Goal: Navigation & Orientation: Find specific page/section

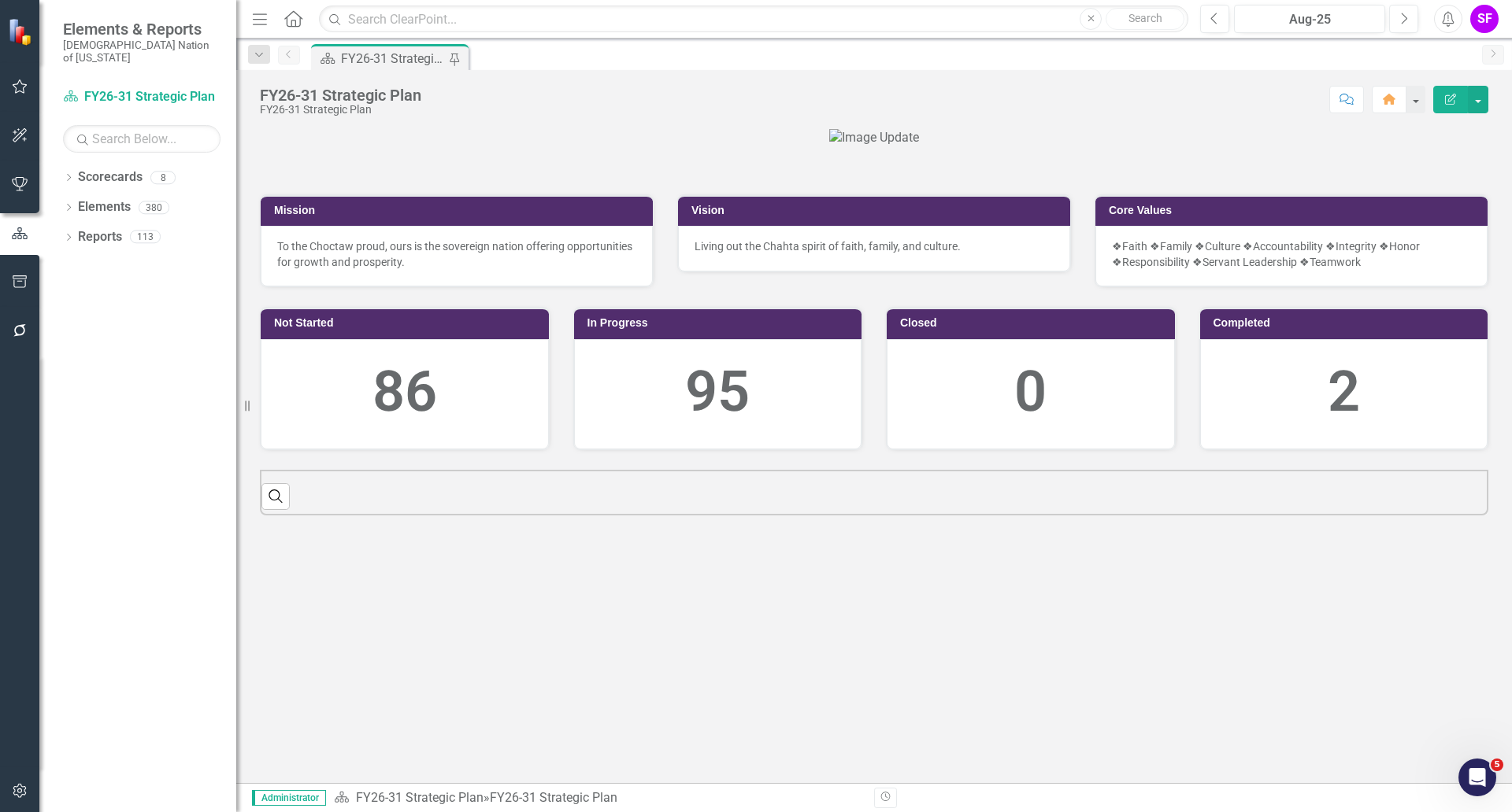
click at [246, 21] on div "Resize" at bounding box center [243, 406] width 13 height 812
click at [260, 18] on icon "Menu" at bounding box center [259, 18] width 20 height 17
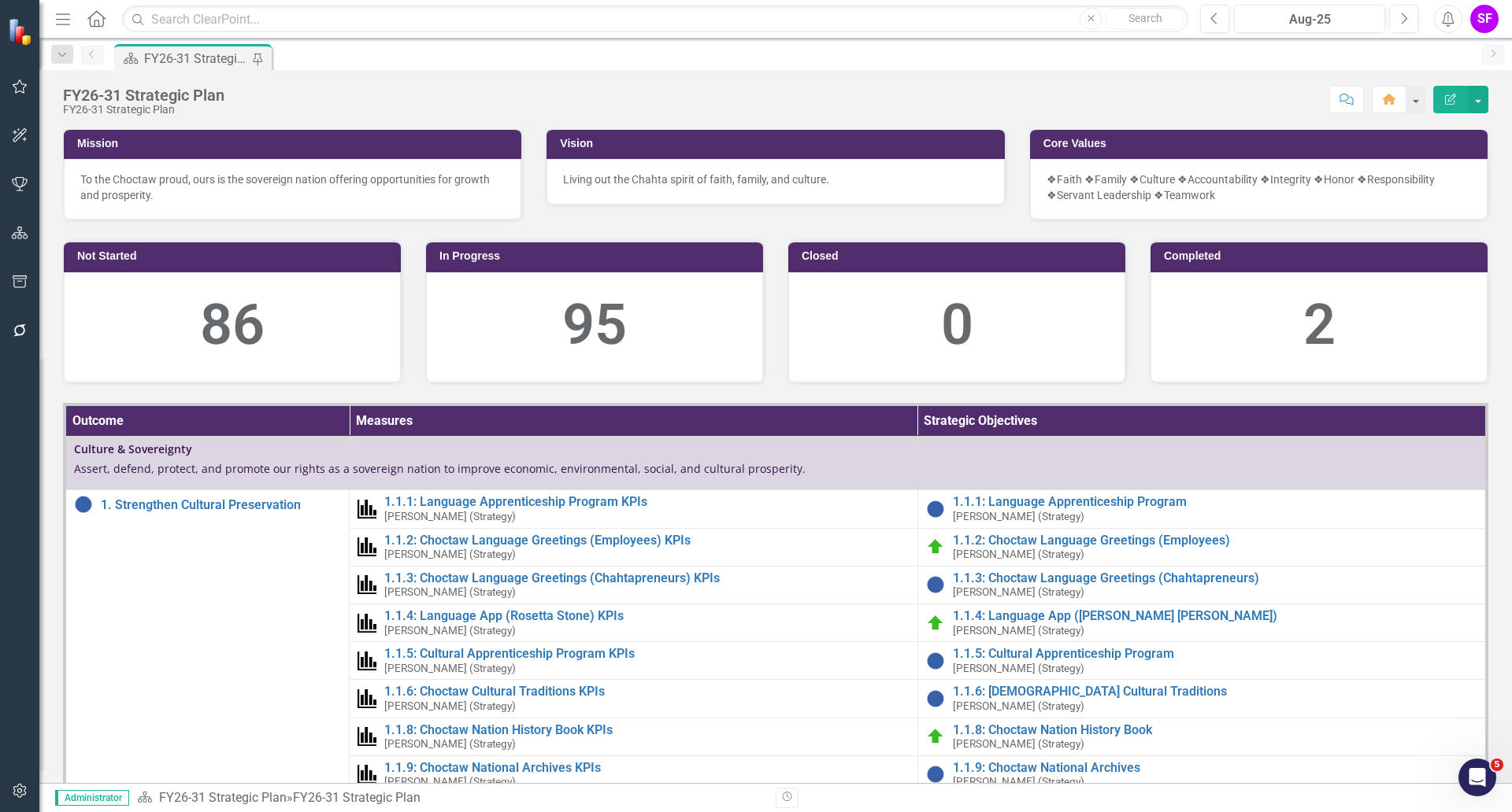
scroll to position [99, 0]
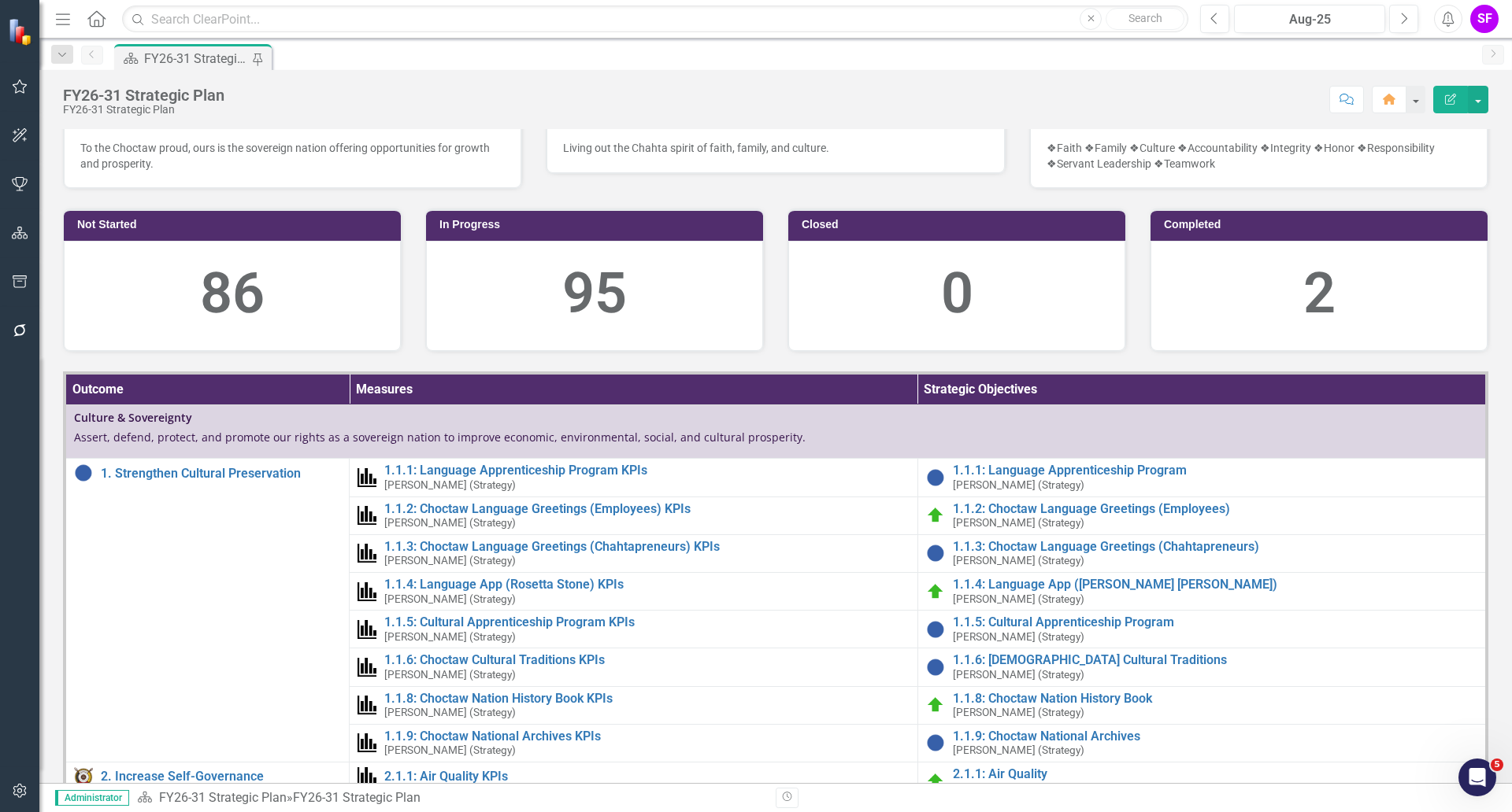
click at [62, 24] on icon "Menu" at bounding box center [63, 18] width 20 height 17
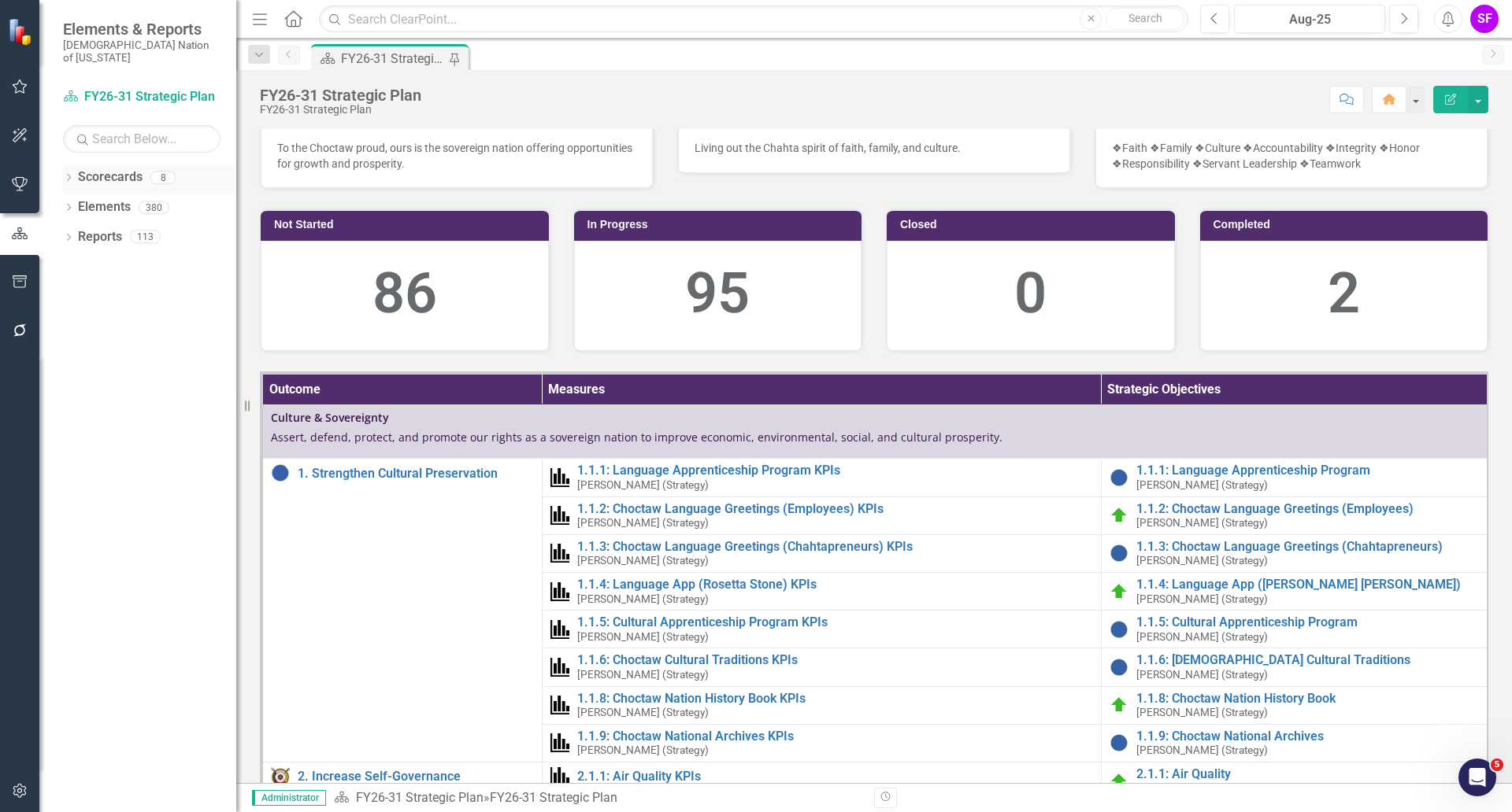
click at [126, 171] on link "Scorecards" at bounding box center [110, 178] width 65 height 18
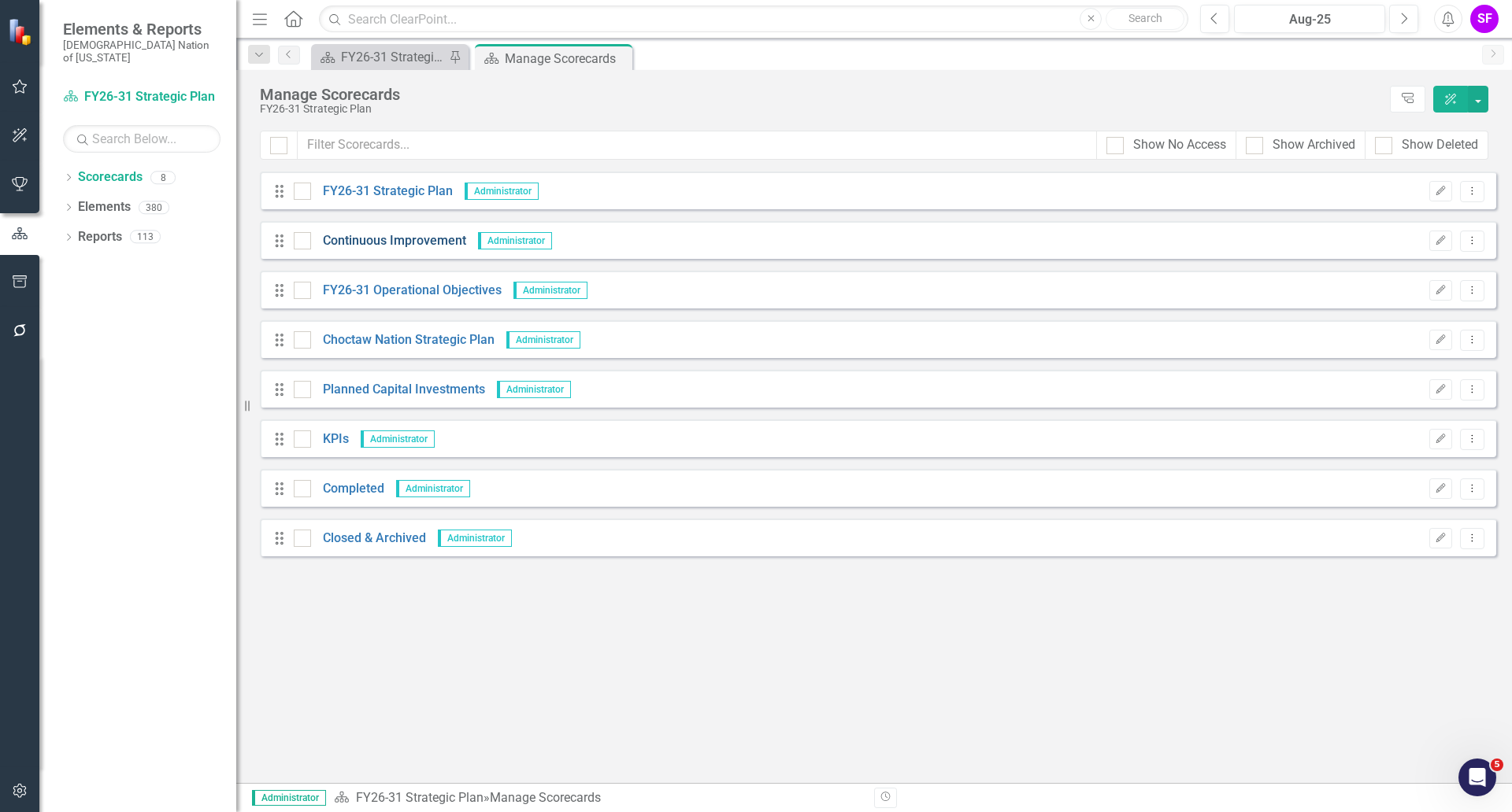
click at [425, 244] on link "Continuous Improvement" at bounding box center [389, 242] width 155 height 18
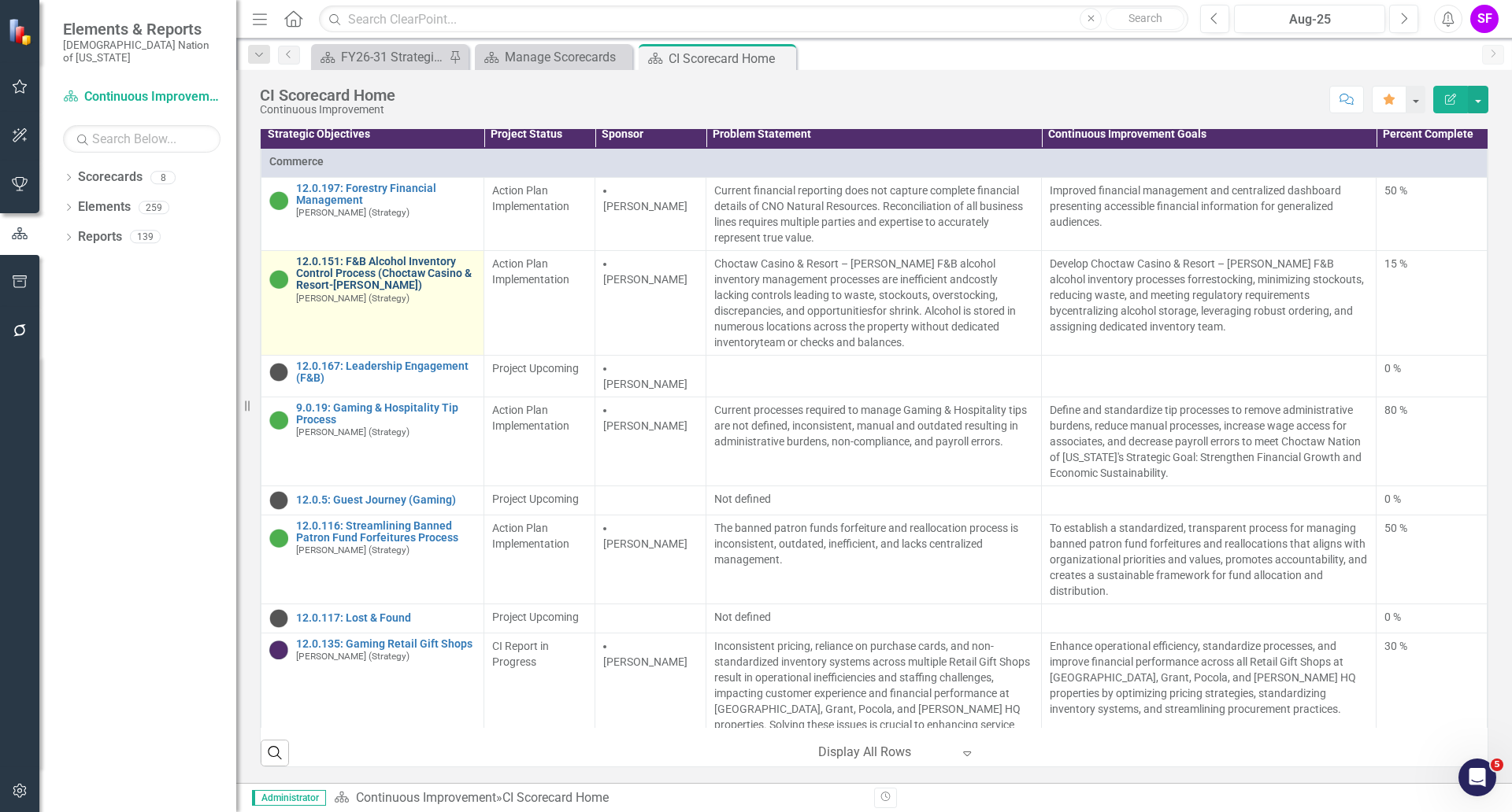
click at [386, 260] on link "12.0.151: F&B Alcohol Inventory Control Process (Choctaw Casino & Resort-[PERSO…" at bounding box center [386, 273] width 180 height 36
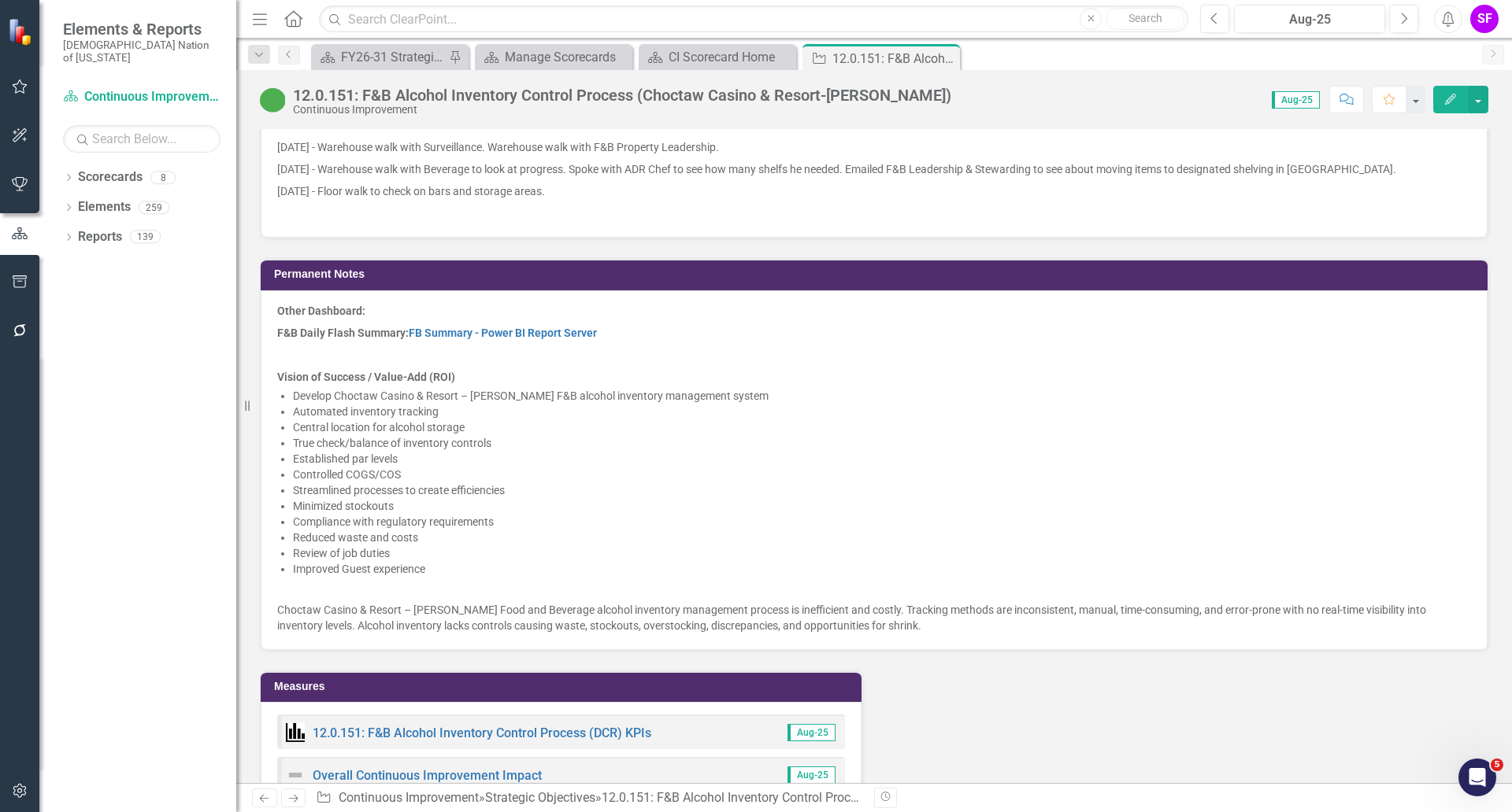
scroll to position [2067, 0]
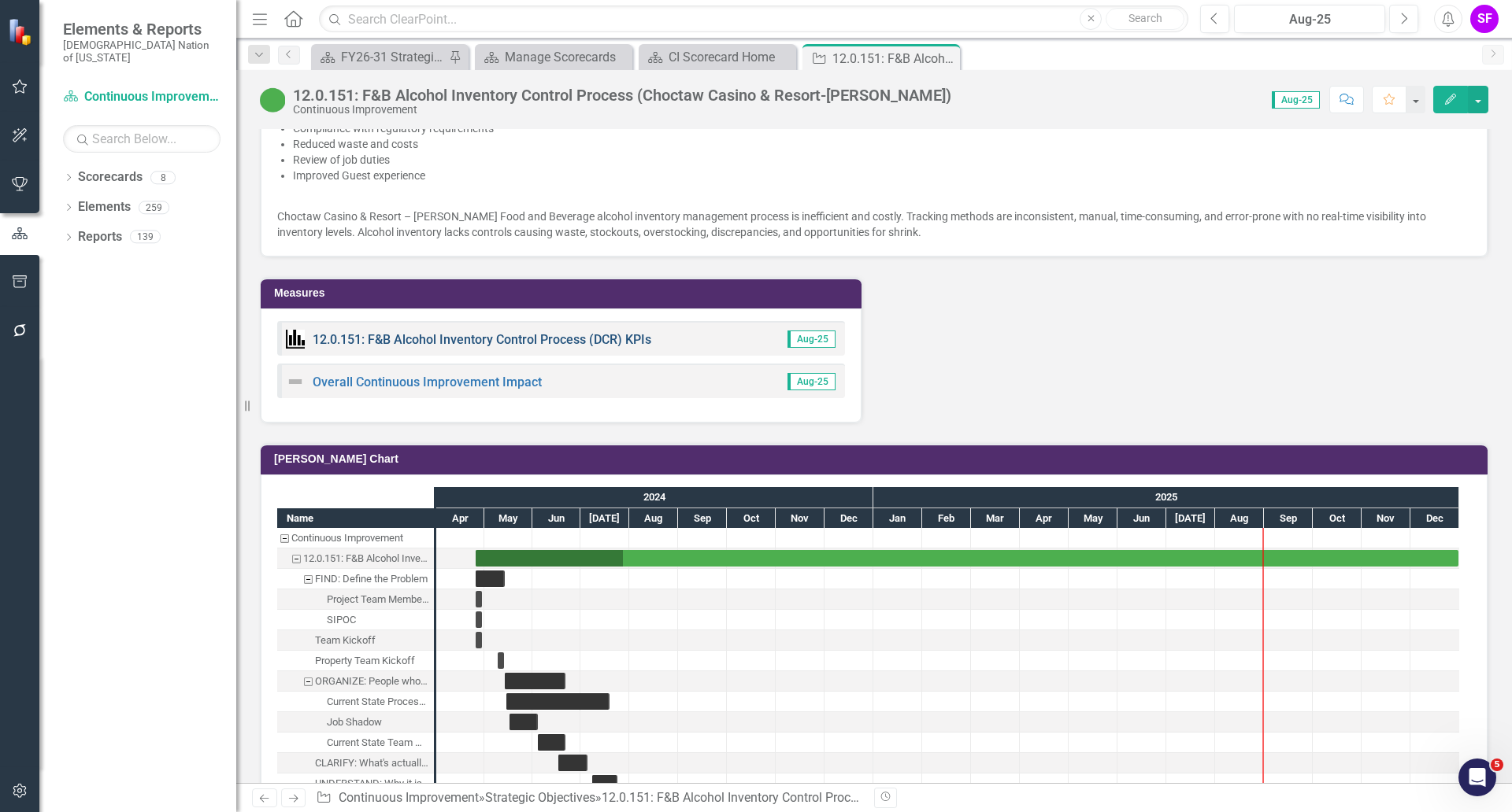
click at [584, 340] on link "12.0.151: F&B Alcohol Inventory Control Process (DCR) KPIs" at bounding box center [482, 340] width 339 height 15
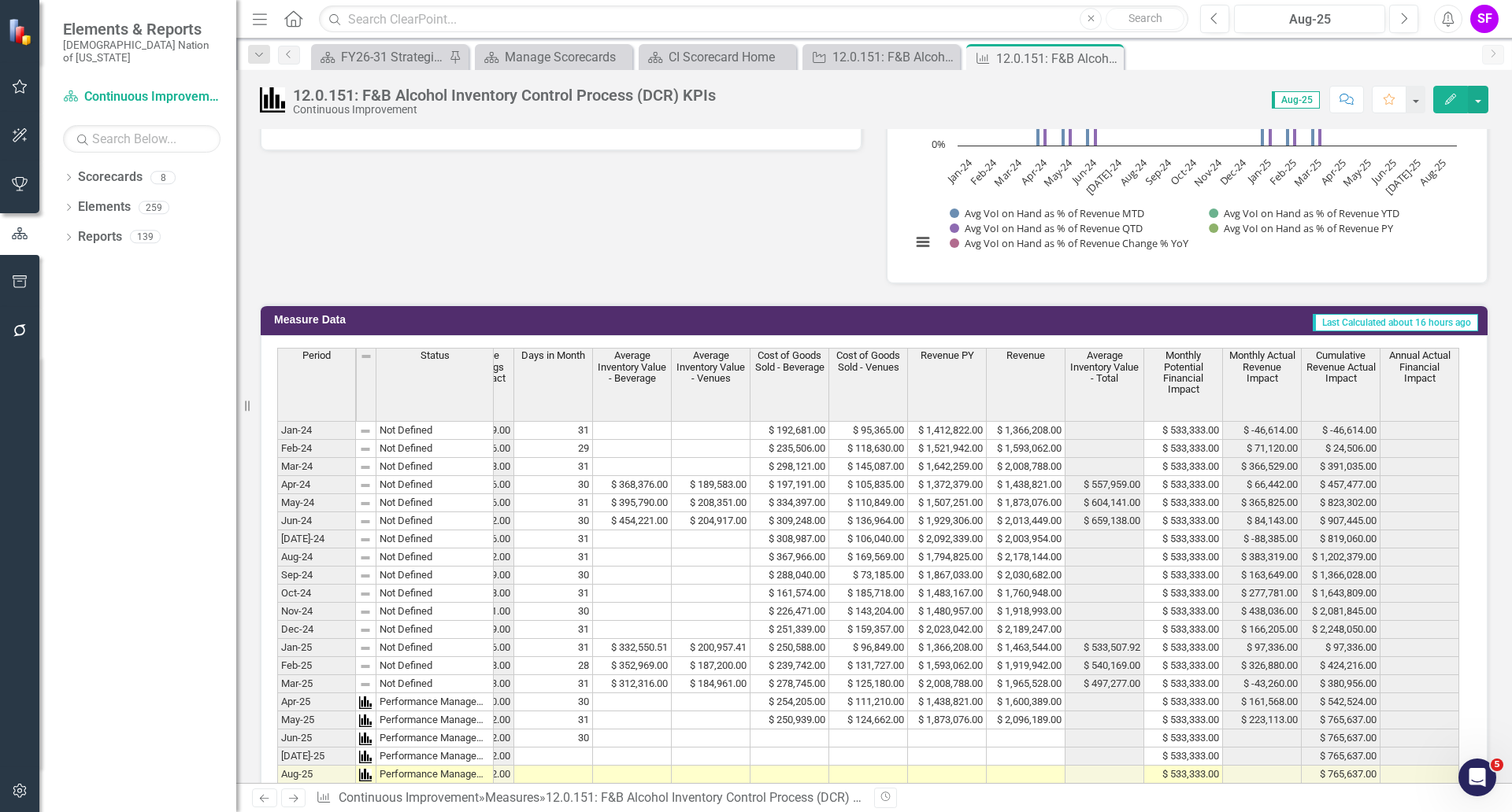
scroll to position [1143, 0]
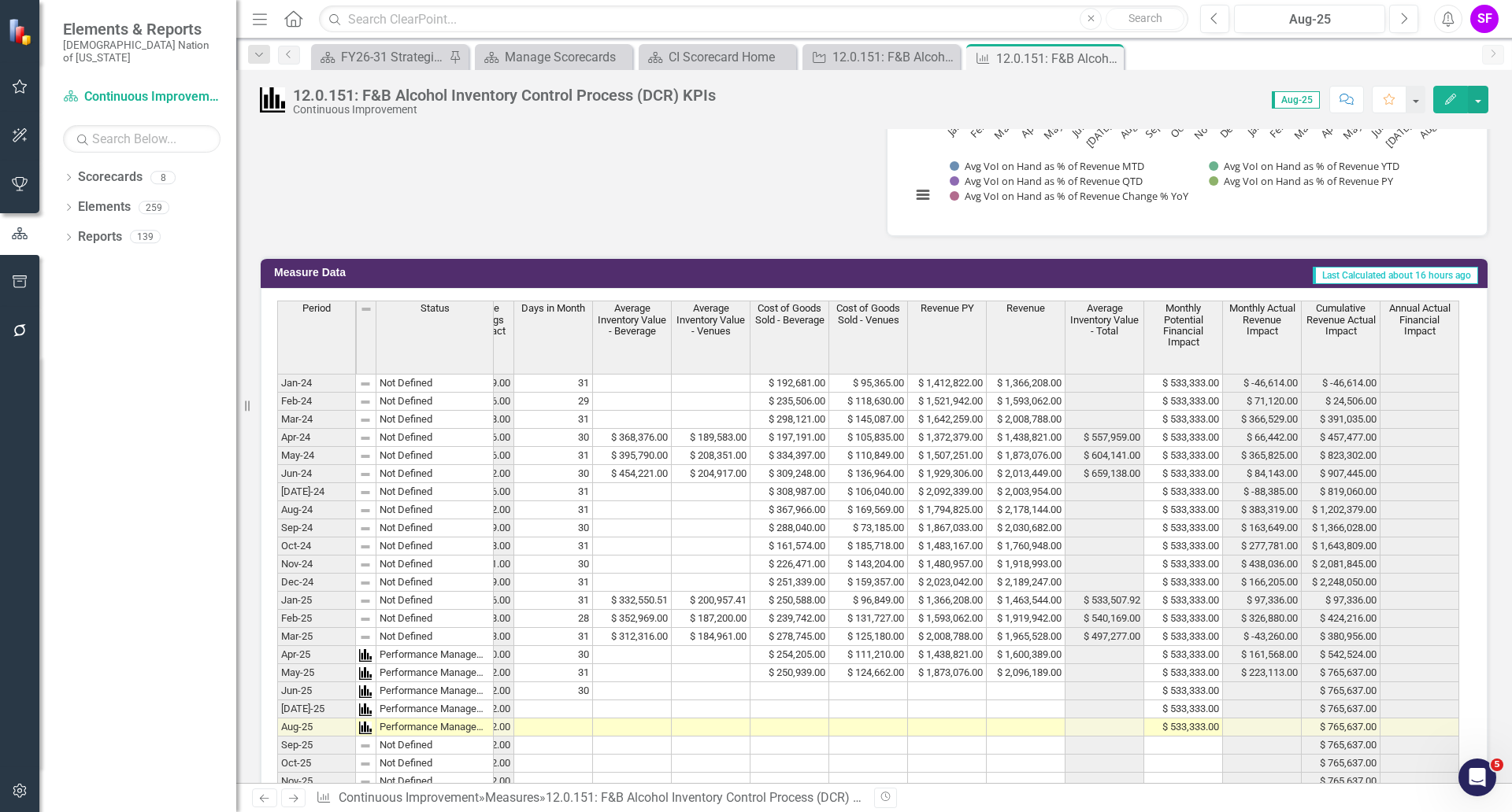
click at [261, 30] on button "Menu" at bounding box center [259, 18] width 20 height 27
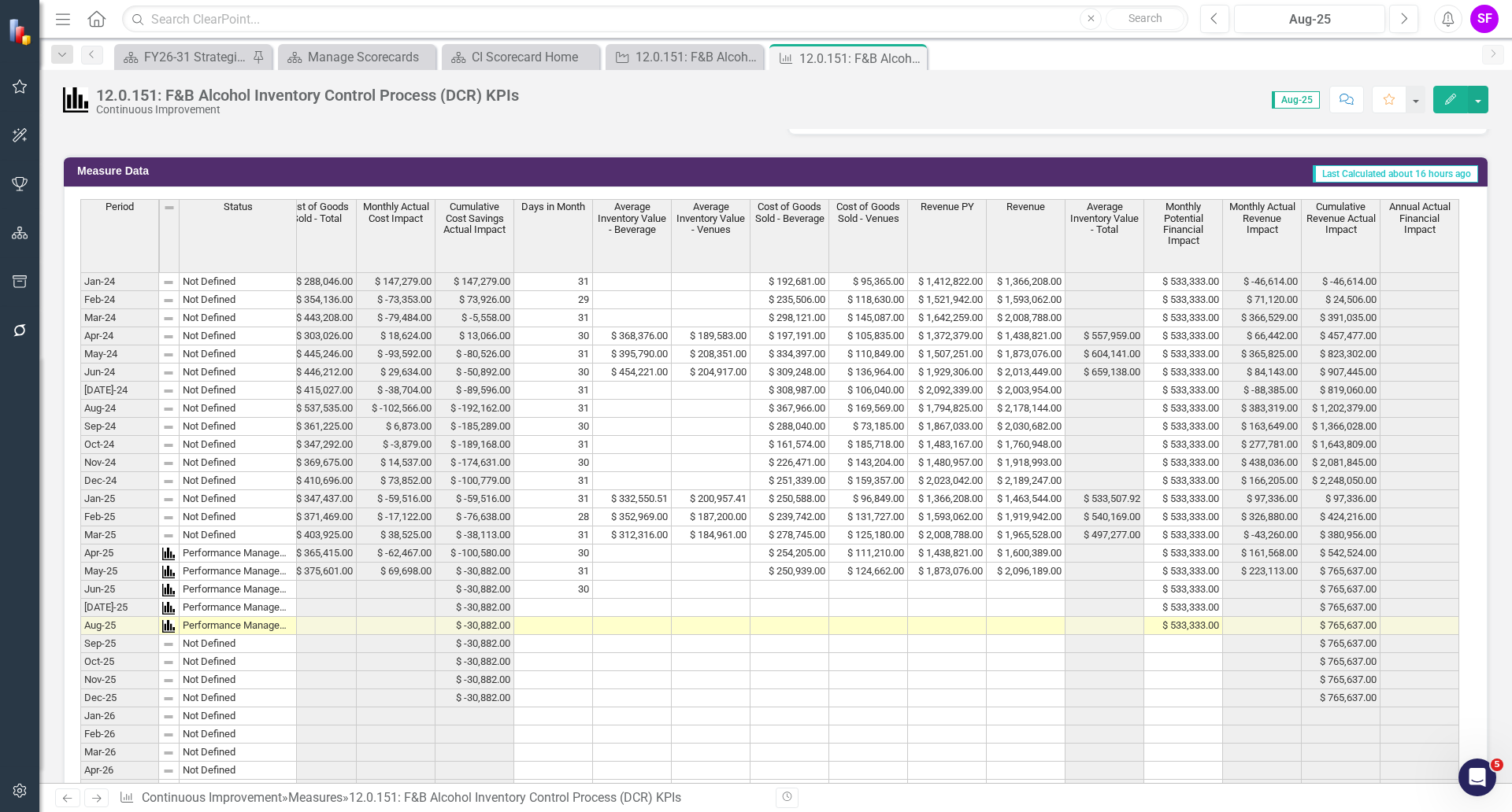
scroll to position [1439, 0]
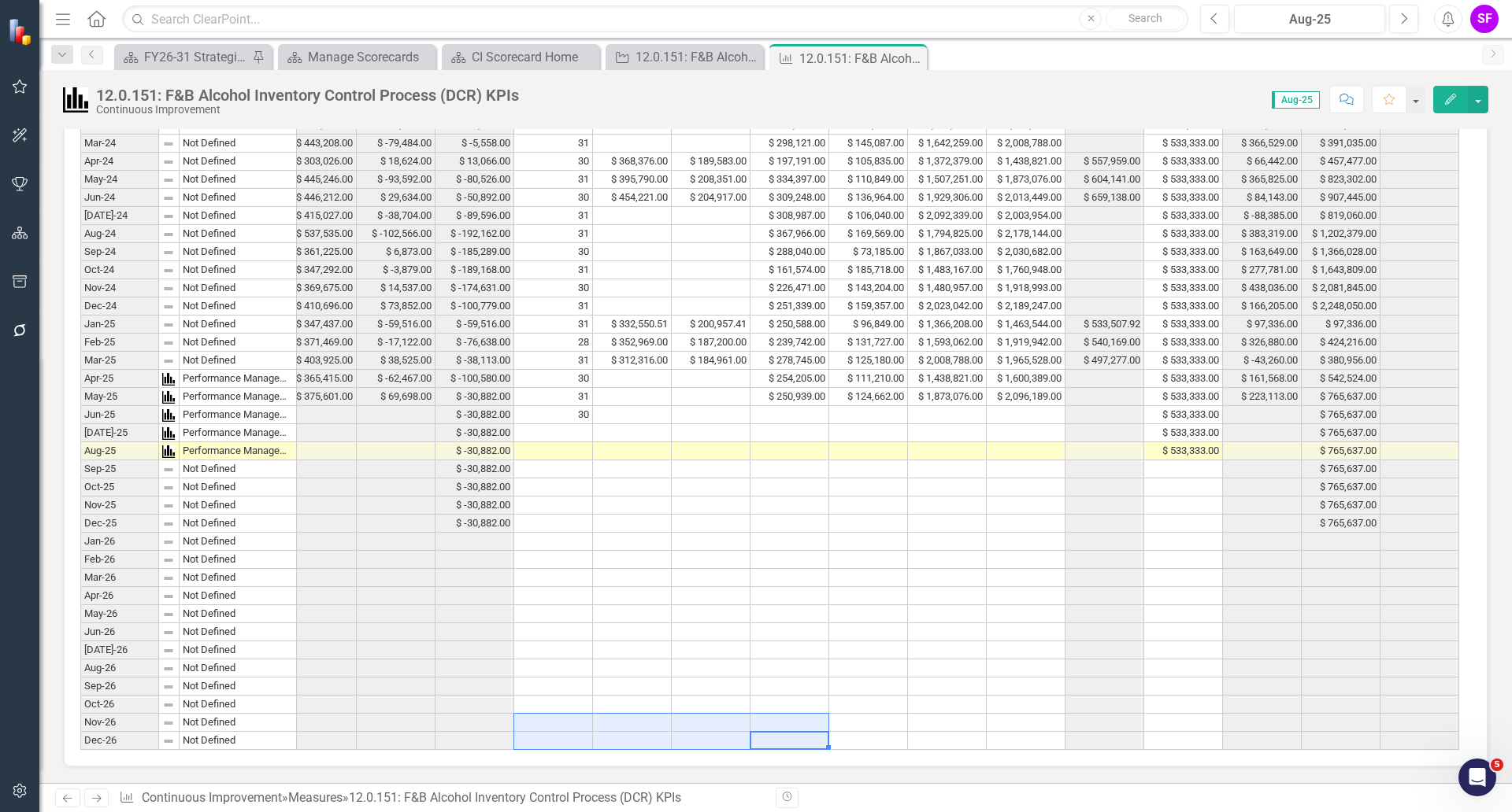
drag, startPoint x: 535, startPoint y: 705, endPoint x: 360, endPoint y: 707, distance: 175.0
click at [363, 707] on tbody "8.15% -2.91% $ 435,325.00 $ 288,046.00 $ 147,279.00 $ 147,279.00 31 $ 192,681.0…" at bounding box center [474, 424] width 1969 height 652
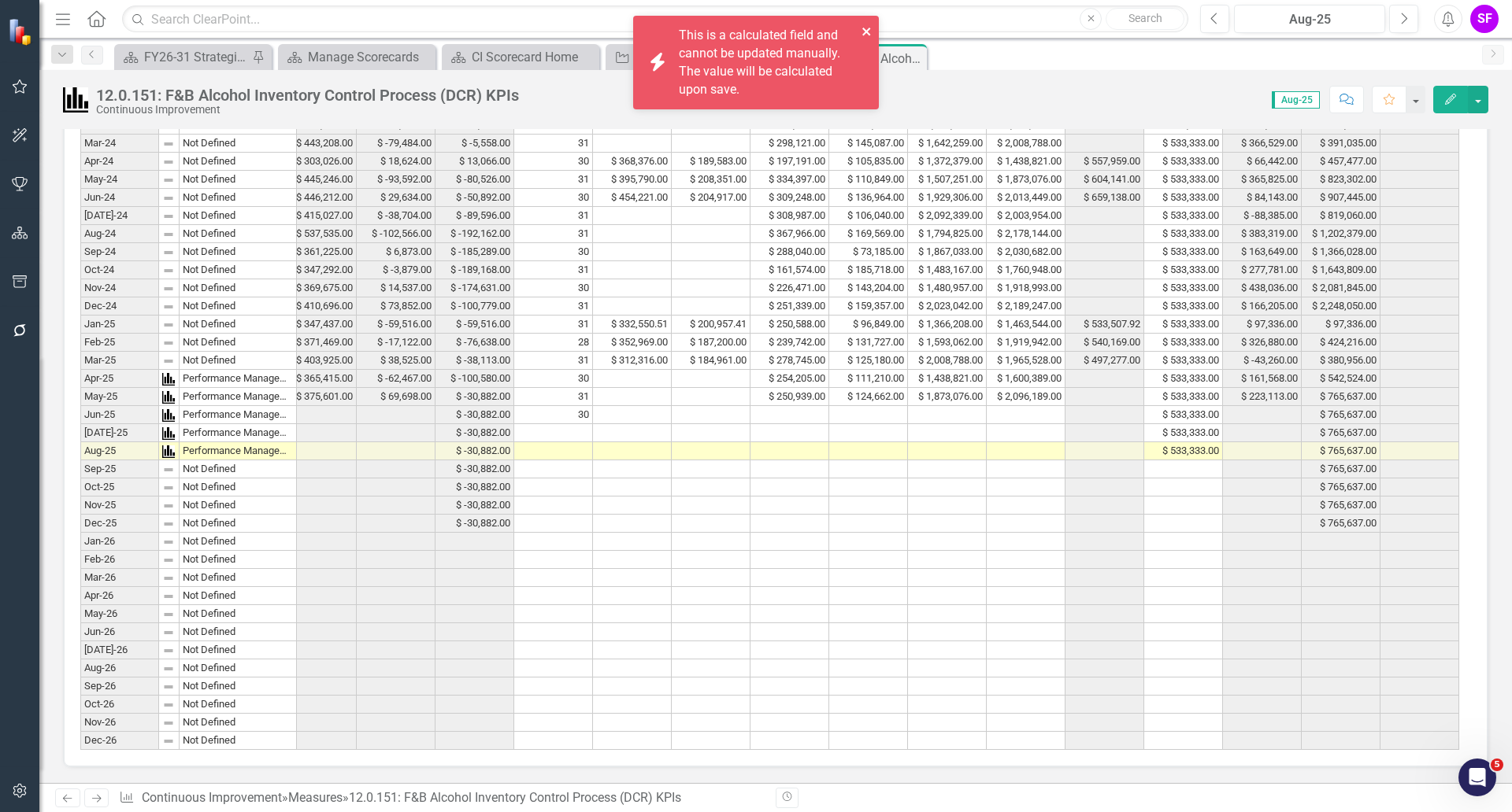
click at [870, 30] on icon "close" at bounding box center [867, 31] width 11 height 13
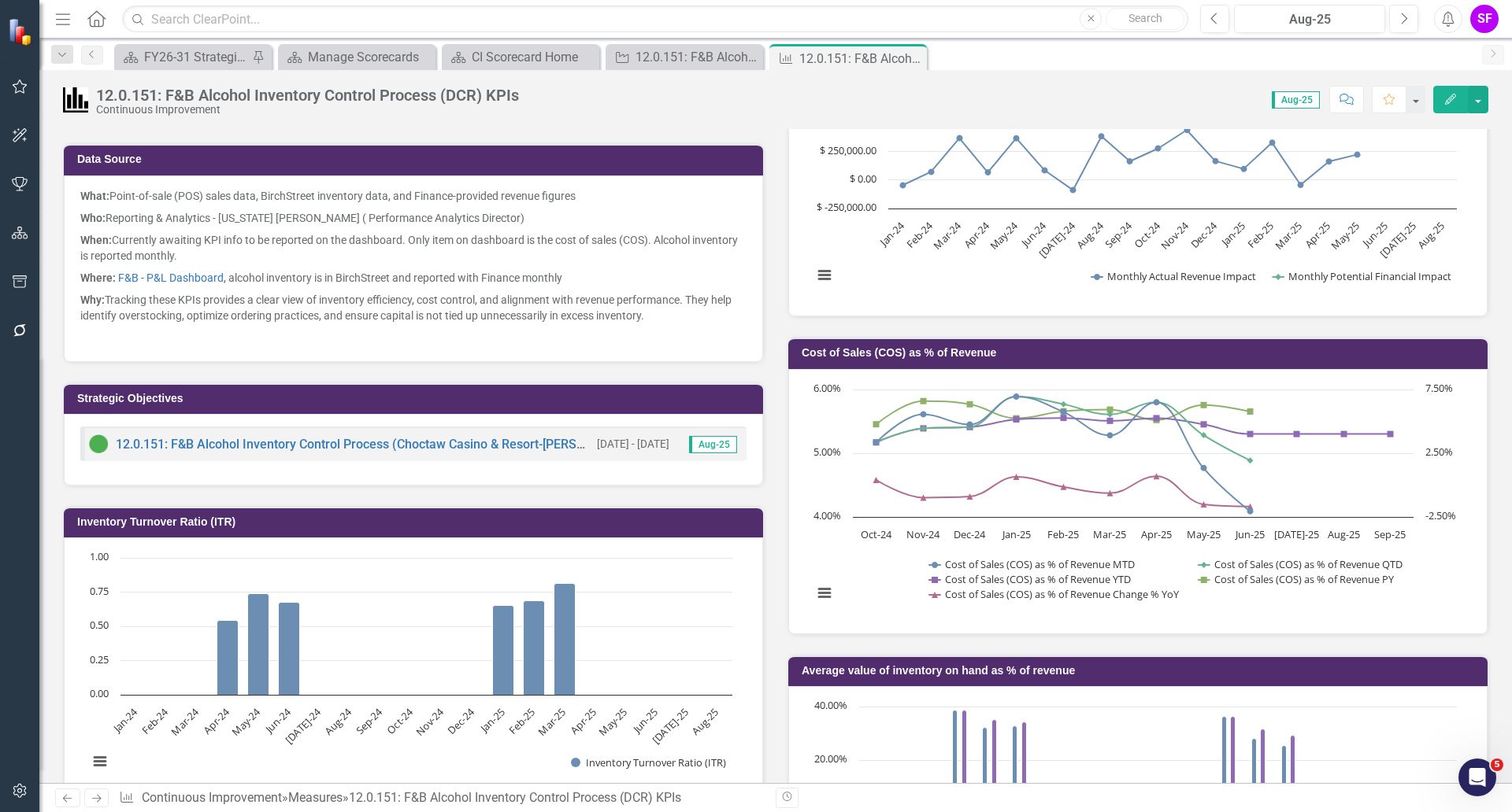
scroll to position [0, 0]
